Goal: Transaction & Acquisition: Purchase product/service

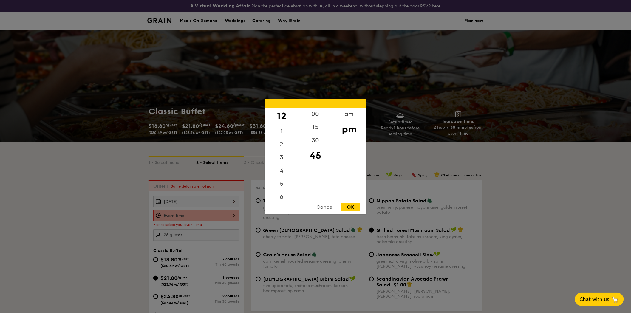
click at [237, 217] on div "12 1 2 3 4 5 6 7 8 9 10 11 00 15 30 45 am pm Cancel OK" at bounding box center [196, 216] width 86 height 12
click at [316, 112] on div "00" at bounding box center [316, 116] width 34 height 17
click at [284, 128] on div "6" at bounding box center [282, 127] width 34 height 17
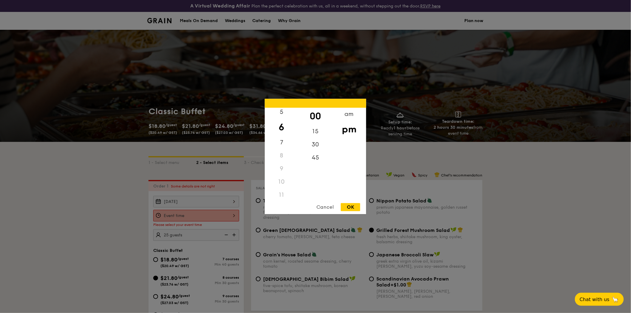
click at [351, 205] on div "OK" at bounding box center [350, 208] width 19 height 8
click at [236, 217] on div "6:00PM 12 1 2 3 4 5 6 7 8 9 10 11 00 15 30 45 am pm Cancel OK" at bounding box center [196, 216] width 86 height 12
click at [283, 170] on div "5" at bounding box center [282, 168] width 34 height 17
click at [311, 159] on div "45" at bounding box center [316, 160] width 34 height 17
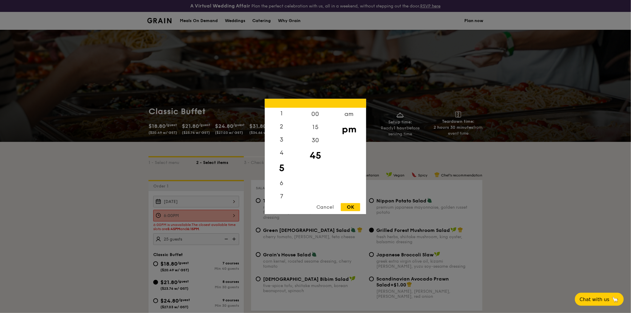
click at [352, 207] on div "OK" at bounding box center [350, 208] width 19 height 8
type input "5:45PM"
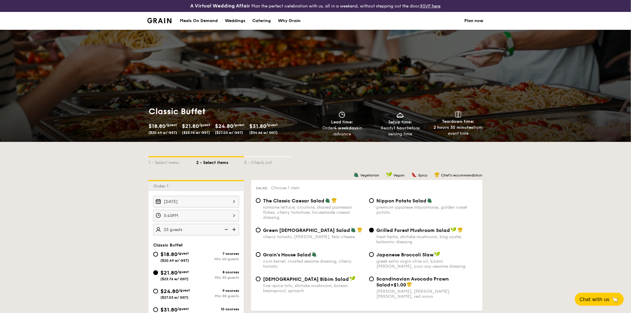
click at [352, 207] on div "OK" at bounding box center [350, 208] width 19 height 8
click at [236, 232] on img at bounding box center [234, 229] width 9 height 11
type input "30 guests"
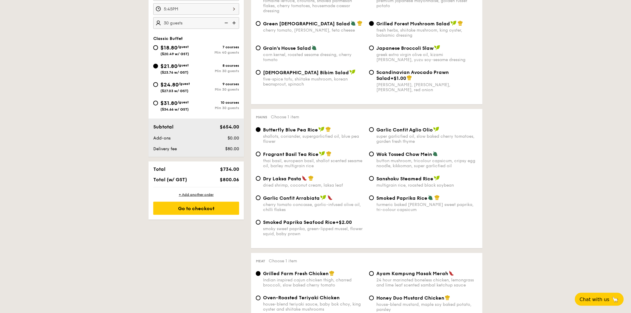
scroll to position [207, 0]
click at [202, 212] on div "Go to checkout" at bounding box center [196, 208] width 86 height 13
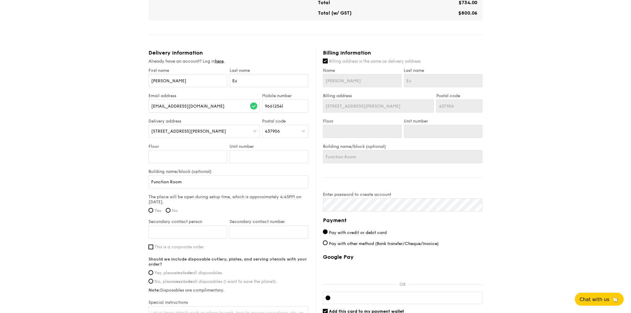
scroll to position [323, 0]
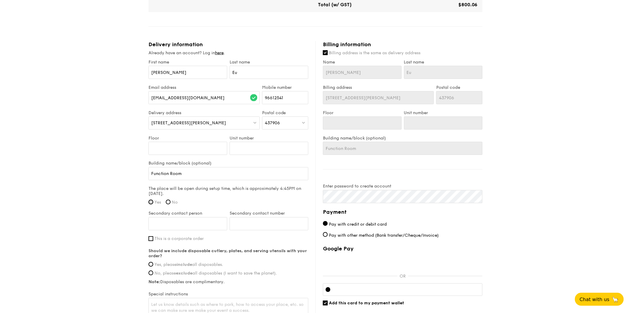
click at [152, 205] on input "Yes" at bounding box center [151, 202] width 5 height 5
radio input "true"
click at [521, 198] on div "1 - Select menu 2 - Select items 3 - Check out Classic Buffet $21.80 /guest ($2…" at bounding box center [315, 23] width 631 height 668
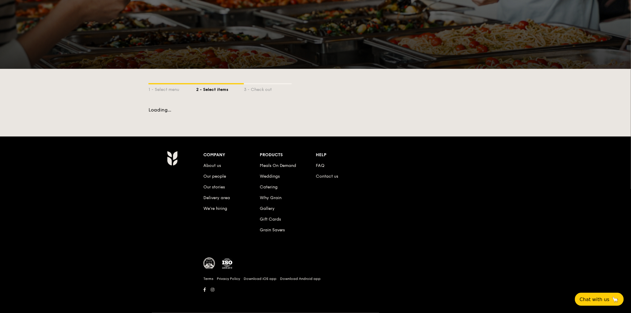
scroll to position [50, 0]
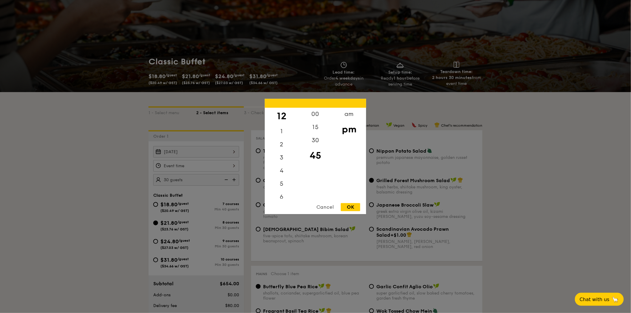
click at [232, 167] on div "12 1 2 3 4 5 6 7 8 9 10 11 00 15 30 45 am pm Cancel OK" at bounding box center [196, 166] width 86 height 12
click at [284, 126] on div "6" at bounding box center [282, 127] width 34 height 17
click at [312, 126] on div "15" at bounding box center [316, 129] width 34 height 17
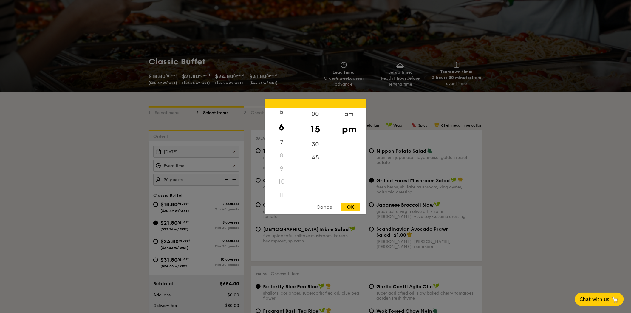
click at [346, 207] on div "OK" at bounding box center [350, 208] width 19 height 8
type input "6:15PM"
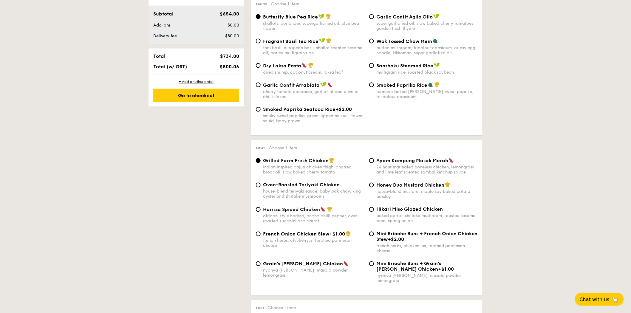
scroll to position [323, 0]
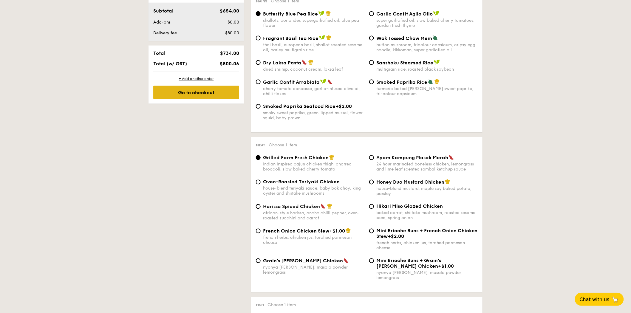
click at [208, 96] on div "Go to checkout" at bounding box center [196, 92] width 86 height 13
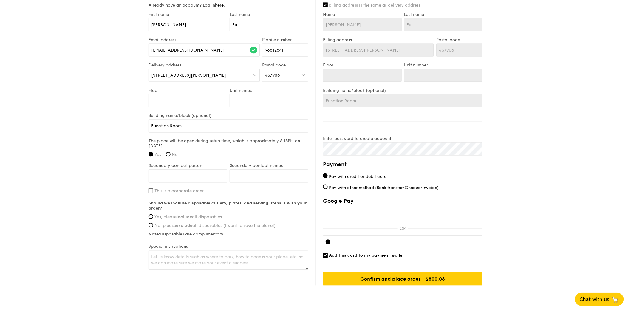
scroll to position [355, 0]
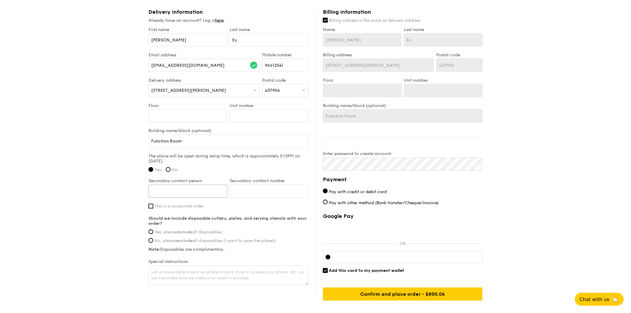
click at [204, 195] on input "Secondary contact person" at bounding box center [188, 191] width 79 height 13
type input "[PERSON_NAME]"
click at [393, 176] on div "Billing information Billing address is the same as delivery address Name [PERSO…" at bounding box center [399, 155] width 167 height 292
click at [255, 194] on input "Secondary contact number" at bounding box center [269, 191] width 79 height 13
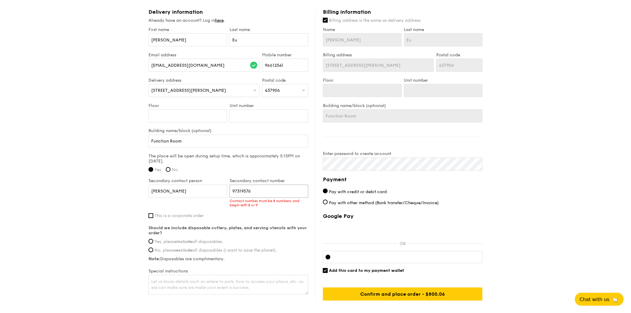
type input "97319576"
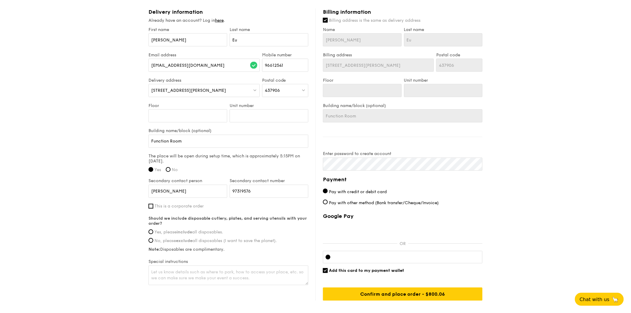
scroll to position [392, 0]
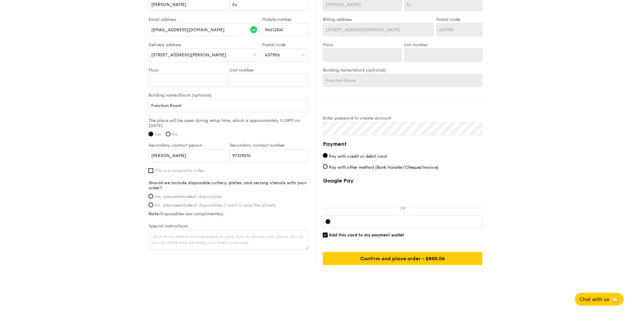
click at [187, 198] on strong "include" at bounding box center [185, 197] width 16 height 5
click at [153, 198] on input "Yes, please include all disposables." at bounding box center [151, 196] width 5 height 5
radio input "true"
